Goal: Find specific page/section: Find specific page/section

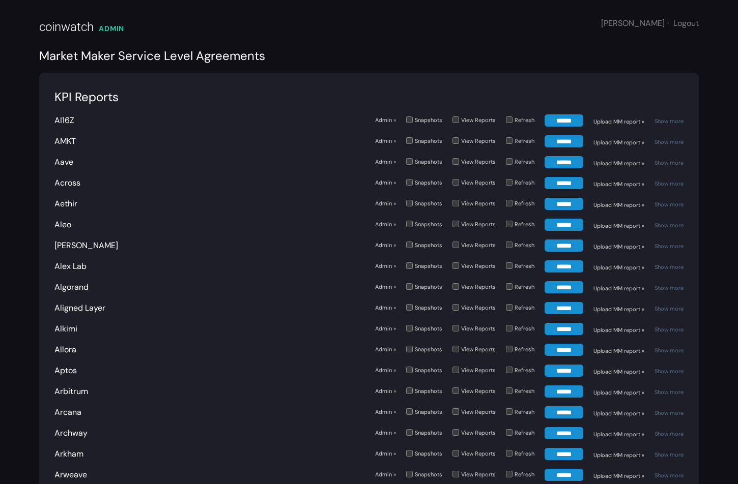
scroll to position [3403, 0]
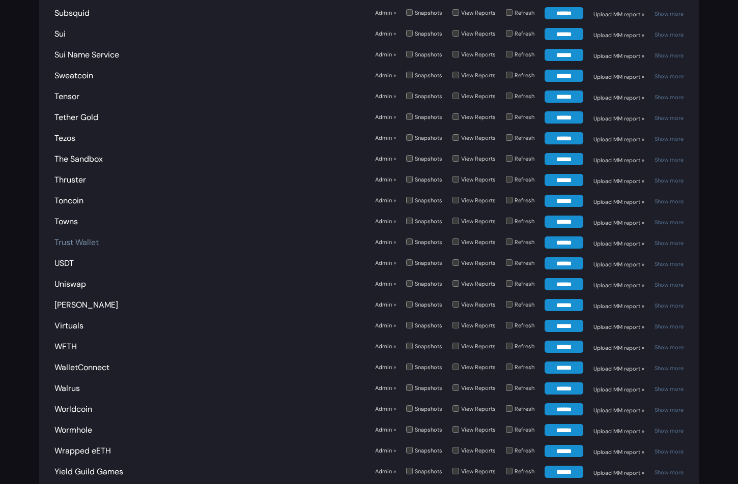
click at [77, 241] on link "Trust Wallet" at bounding box center [76, 242] width 44 height 11
